Goal: Information Seeking & Learning: Check status

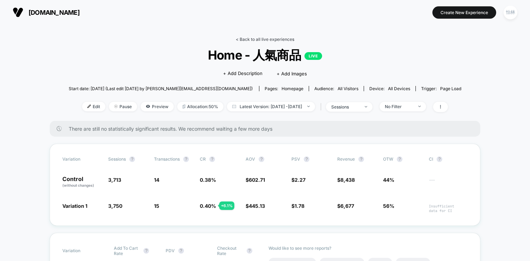
click at [246, 40] on link "< Back to all live experiences" at bounding box center [265, 39] width 59 height 5
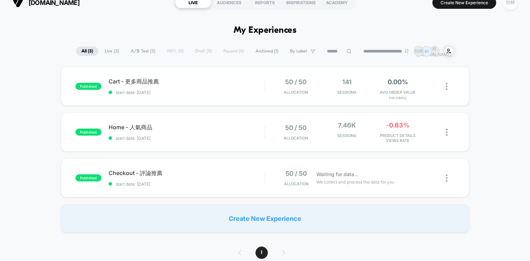
scroll to position [15, 0]
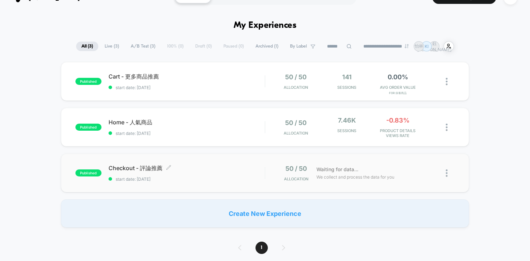
click at [232, 170] on span "Checkout - 評論推薦 Click to edit experience details" at bounding box center [187, 169] width 156 height 8
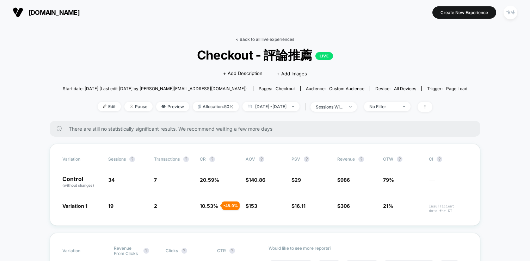
click at [244, 40] on link "< Back to all live experiences" at bounding box center [265, 39] width 59 height 5
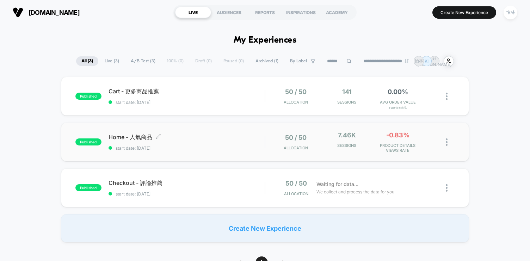
click at [248, 142] on div "Home - 人氣商品 Click to edit experience details Click to edit experience details s…" at bounding box center [187, 142] width 156 height 17
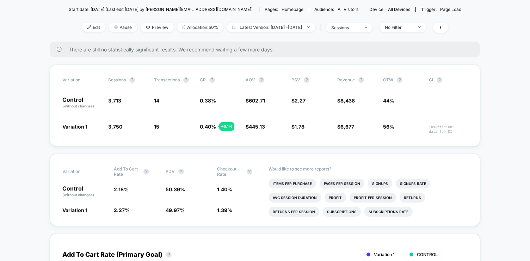
scroll to position [57, 0]
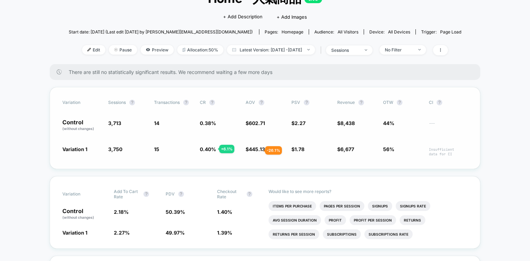
drag, startPoint x: 271, startPoint y: 151, endPoint x: 257, endPoint y: 151, distance: 14.8
click at [257, 151] on span "$ 445.13 - 26.1 %" at bounding box center [265, 151] width 39 height 11
drag, startPoint x: 311, startPoint y: 148, endPoint x: 286, endPoint y: 145, distance: 26.0
click at [286, 145] on div "Variation Sessions ? Transactions ? CR ? AOV ? PSV ? Revenue ? OTW ? CI ? Contr…" at bounding box center [265, 128] width 431 height 82
click at [370, 155] on span "$ 6,677 - 21.7 %" at bounding box center [356, 151] width 39 height 11
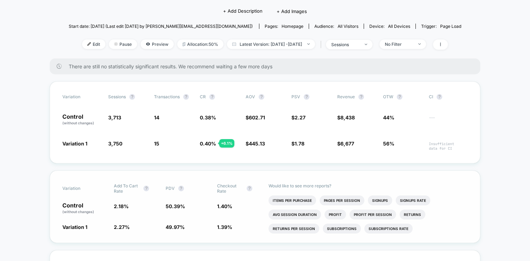
scroll to position [63, 0]
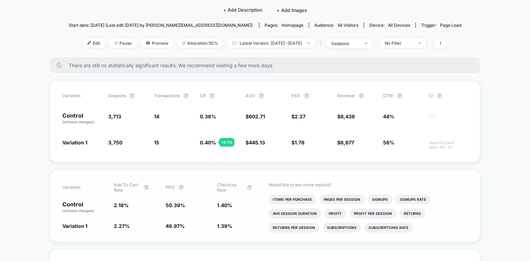
drag, startPoint x: 162, startPoint y: 229, endPoint x: 196, endPoint y: 230, distance: 33.5
click at [196, 230] on div "Variation 1 2.27 % + 3.9 % 49.97 % - 0.83 % 1.39 % - 0.99 %" at bounding box center [264, 225] width 405 height 7
click at [225, 229] on span "1.39 %" at bounding box center [224, 226] width 15 height 6
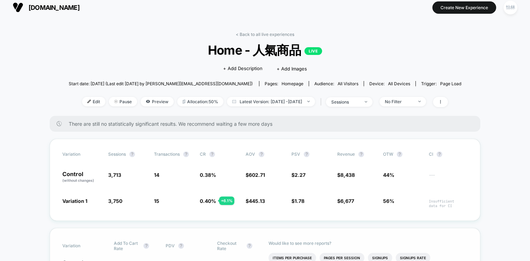
scroll to position [0, 0]
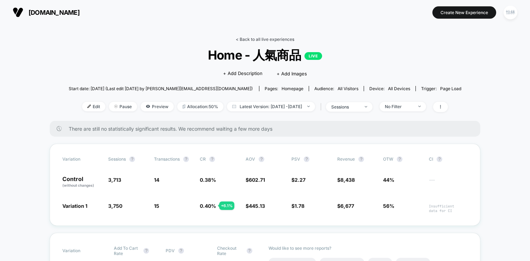
click at [252, 41] on link "< Back to all live experiences" at bounding box center [265, 39] width 59 height 5
